Goal: Check status: Check status

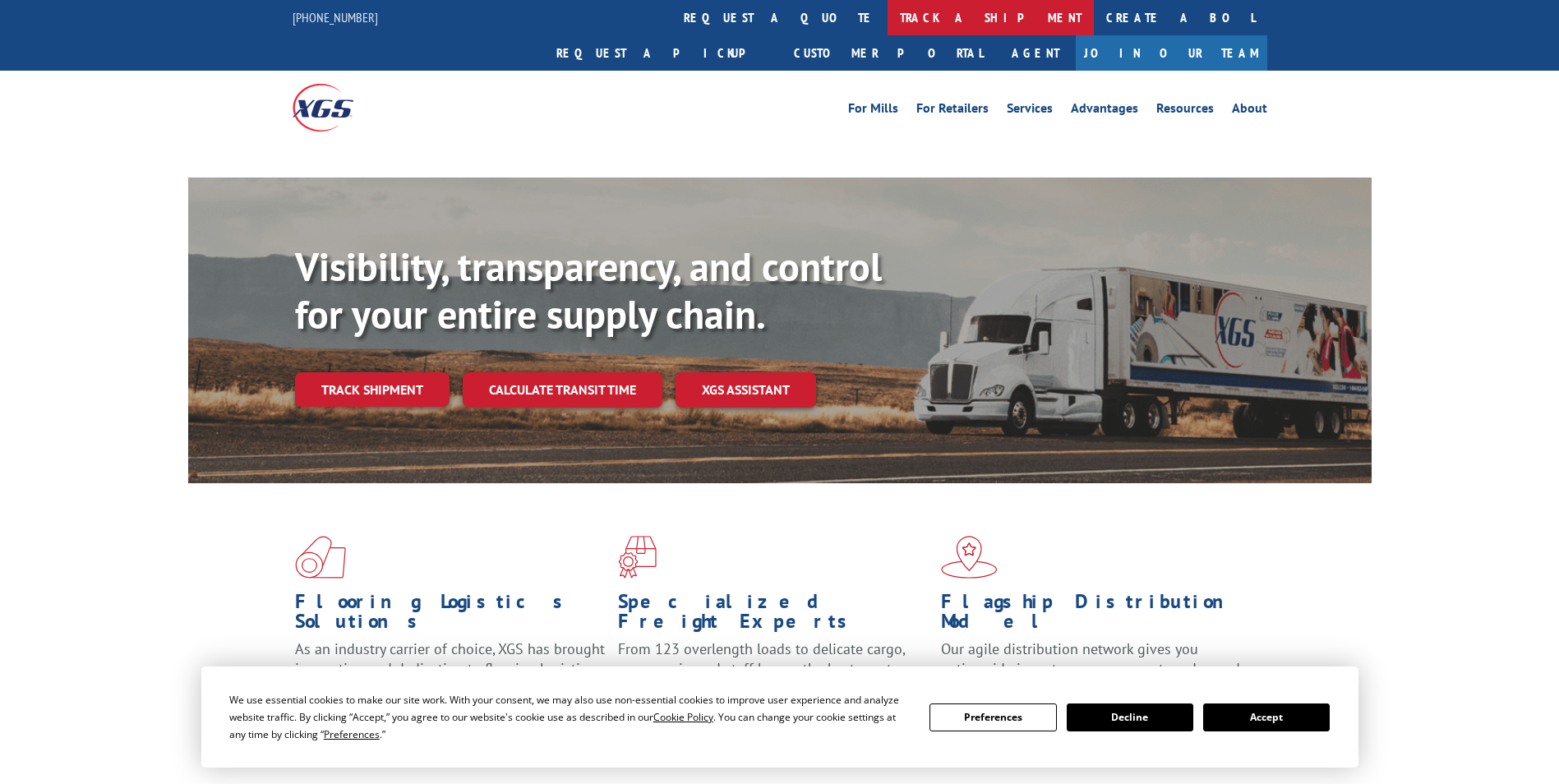
click at [888, 23] on link "track a shipment" at bounding box center [991, 17] width 207 height 36
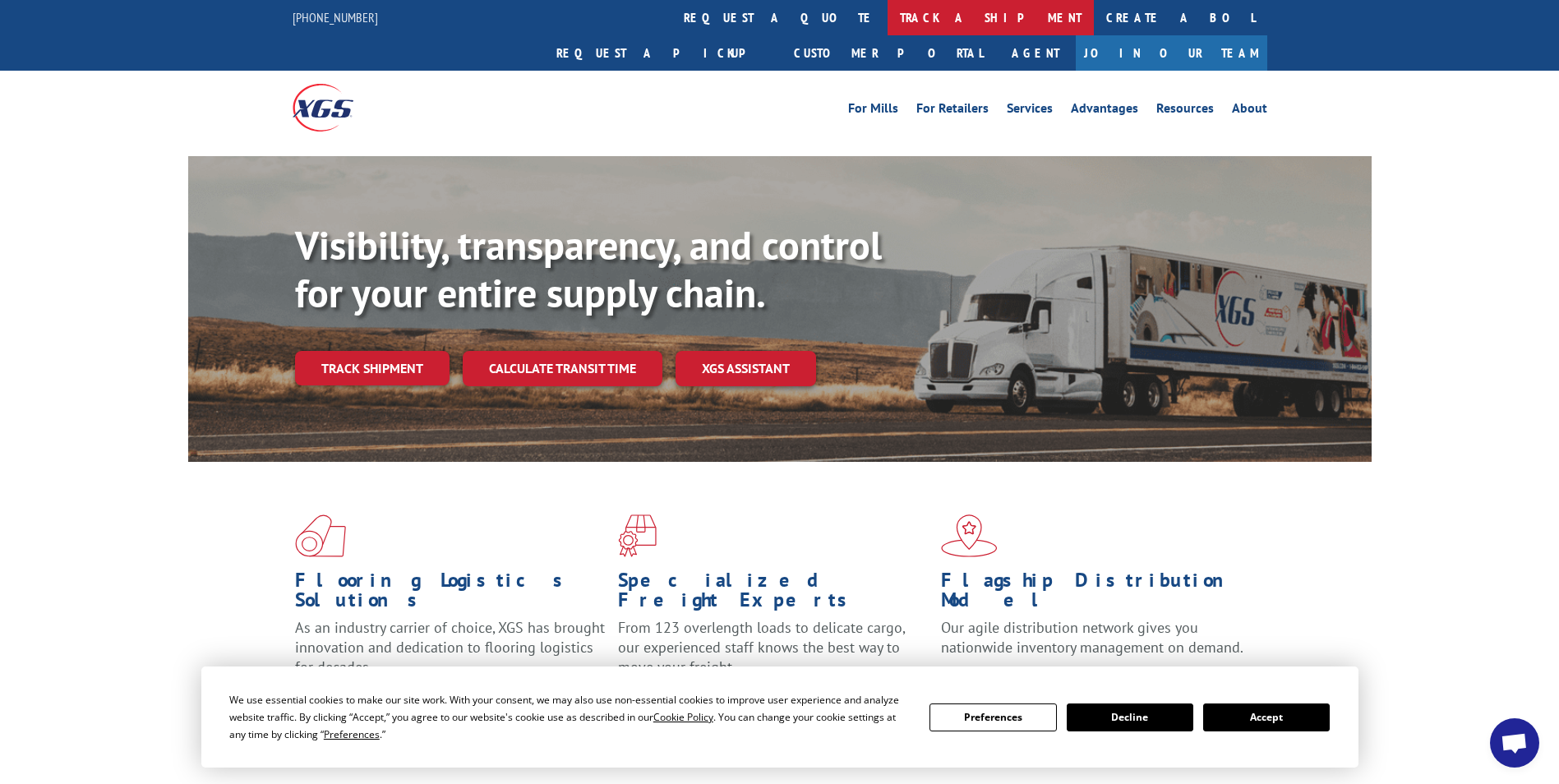
click at [888, 23] on link "track a shipment" at bounding box center [991, 17] width 207 height 36
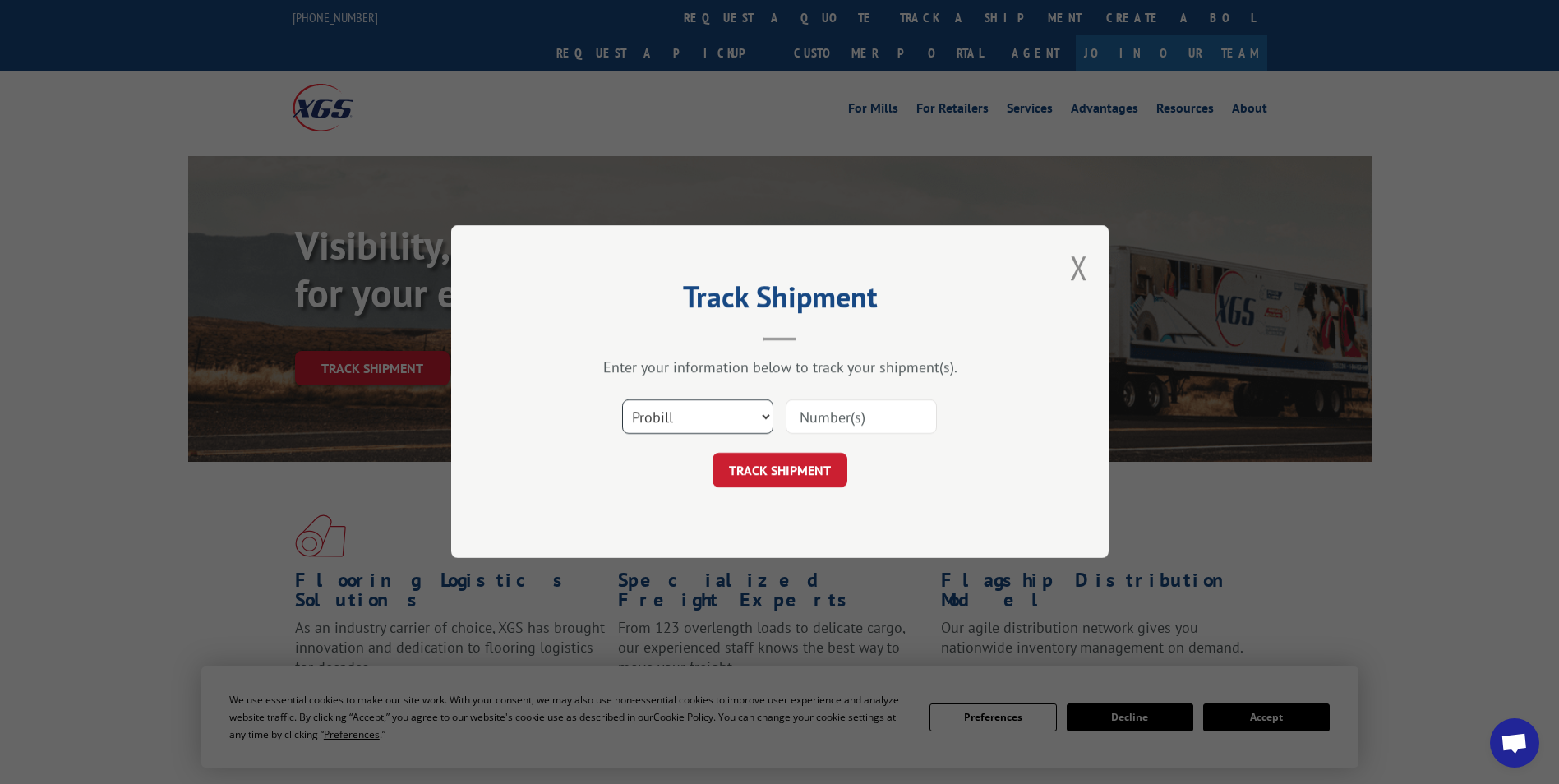
click at [649, 418] on select "Select category... Probill BOL PO" at bounding box center [697, 418] width 151 height 35
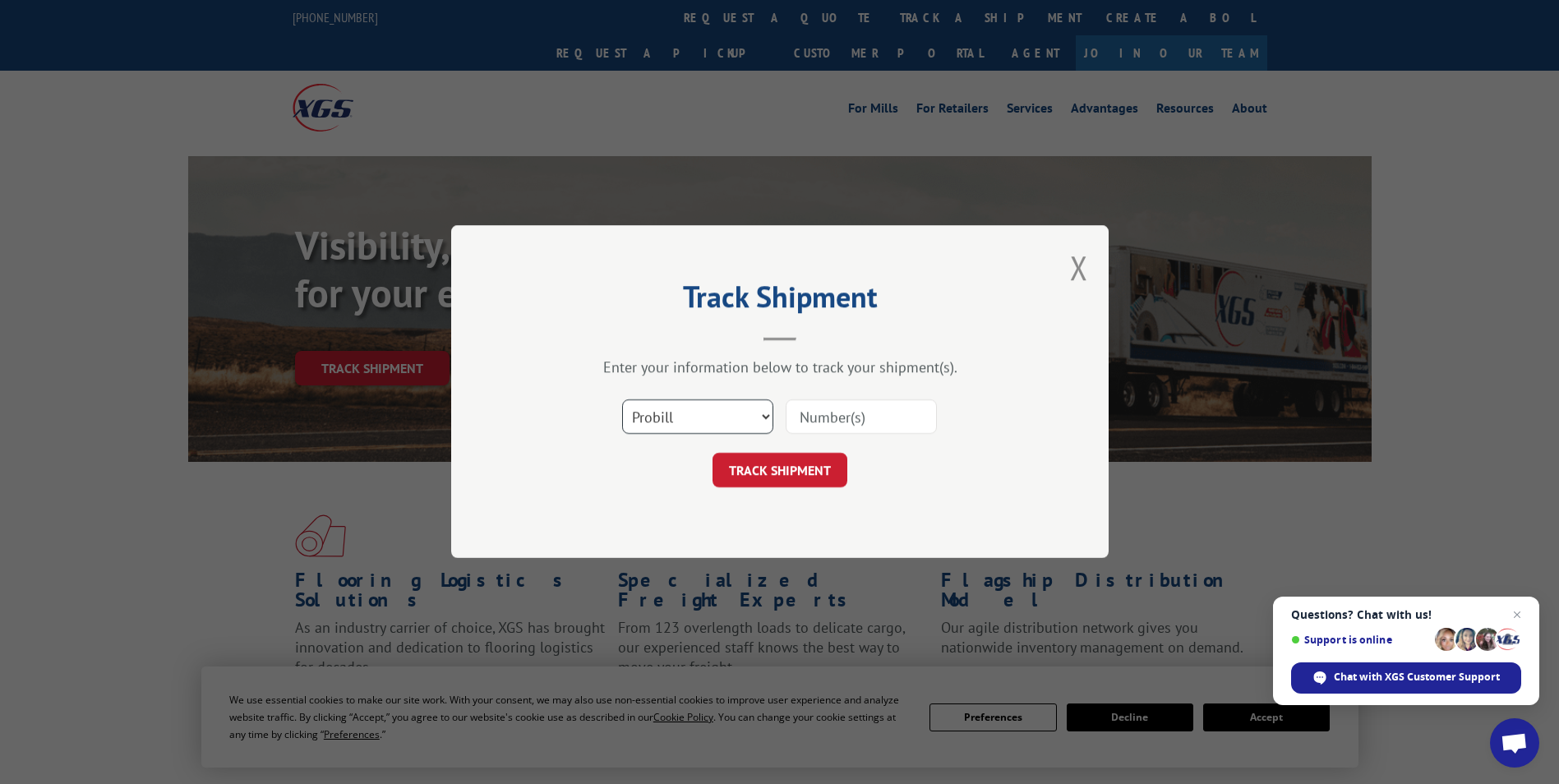
select select "bol"
click at [622, 400] on select "Select category... Probill BOL PO" at bounding box center [697, 418] width 151 height 35
click at [819, 423] on input at bounding box center [862, 418] width 151 height 35
paste input "6021729"
type input "6021729"
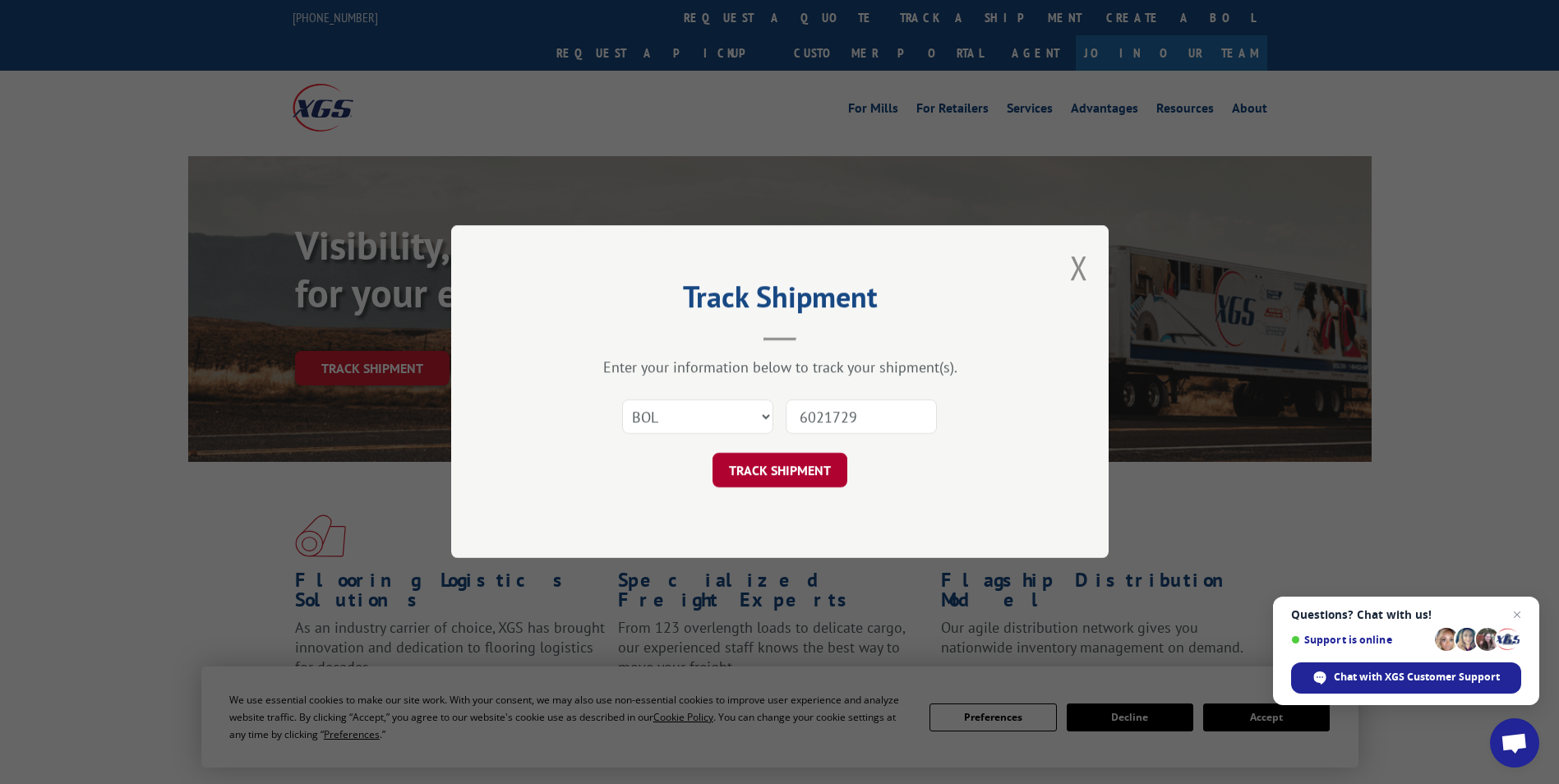
click at [792, 456] on button "TRACK SHIPMENT" at bounding box center [779, 471] width 135 height 35
